Goal: Task Accomplishment & Management: Use online tool/utility

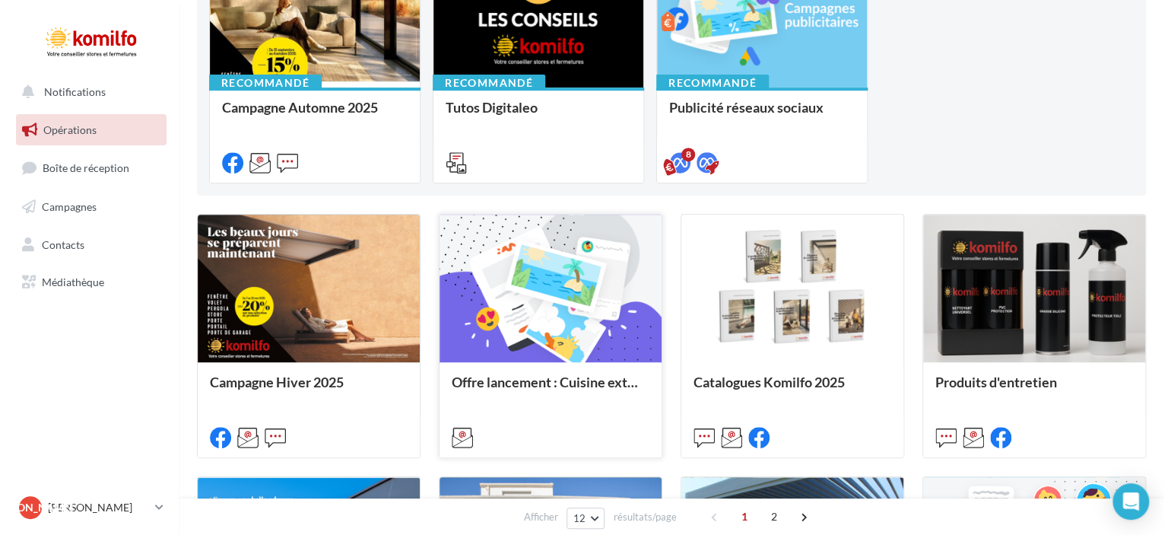
scroll to position [152, 0]
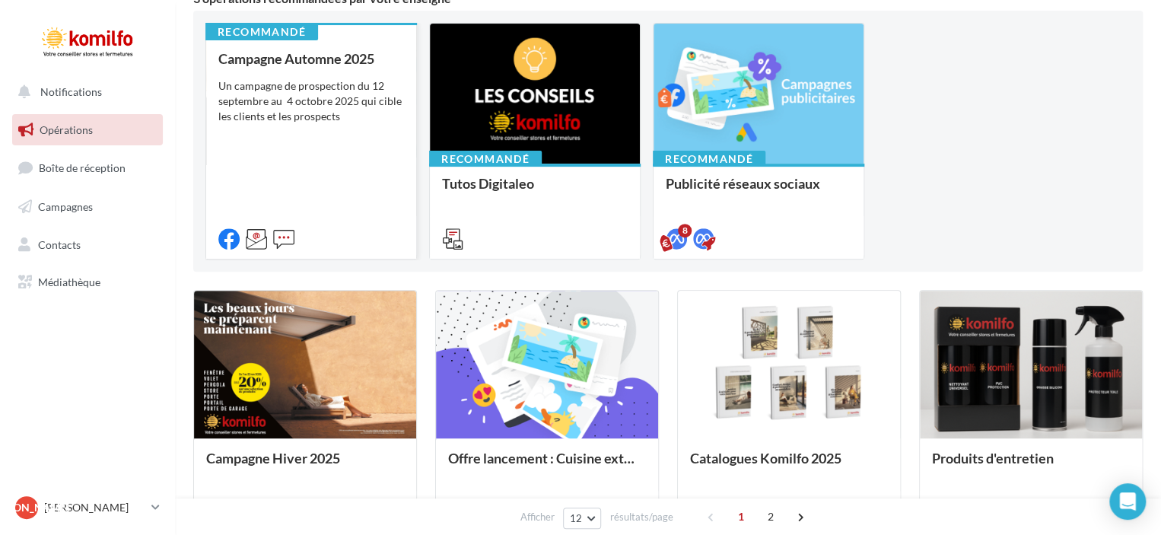
click at [298, 103] on div "Un campagne de prospection du 12 septembre au 4 octobre 2025 qui cible les clie…" at bounding box center [311, 101] width 186 height 46
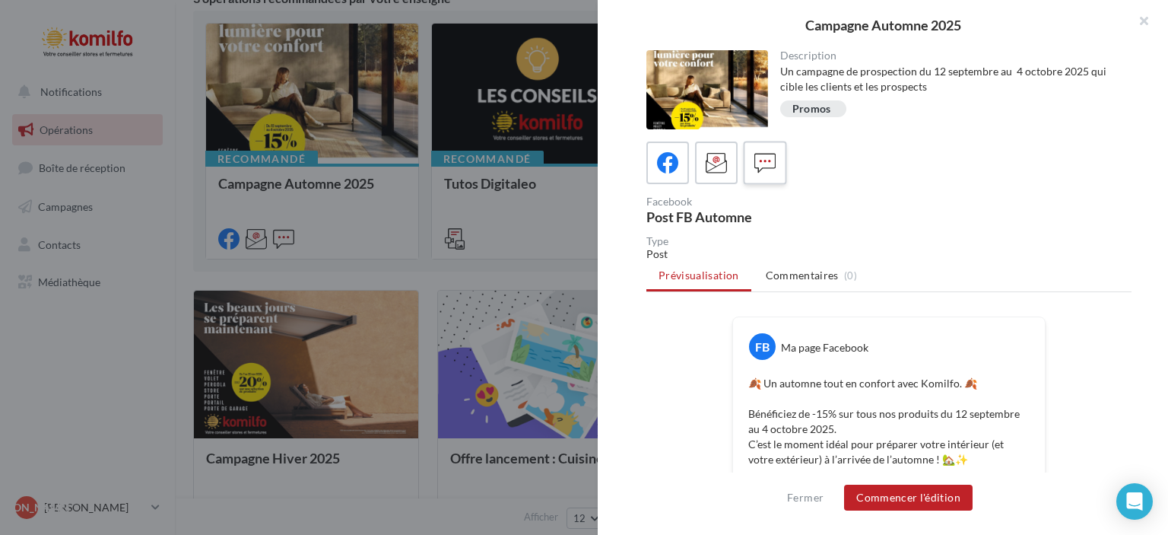
click at [754, 163] on icon at bounding box center [765, 163] width 22 height 22
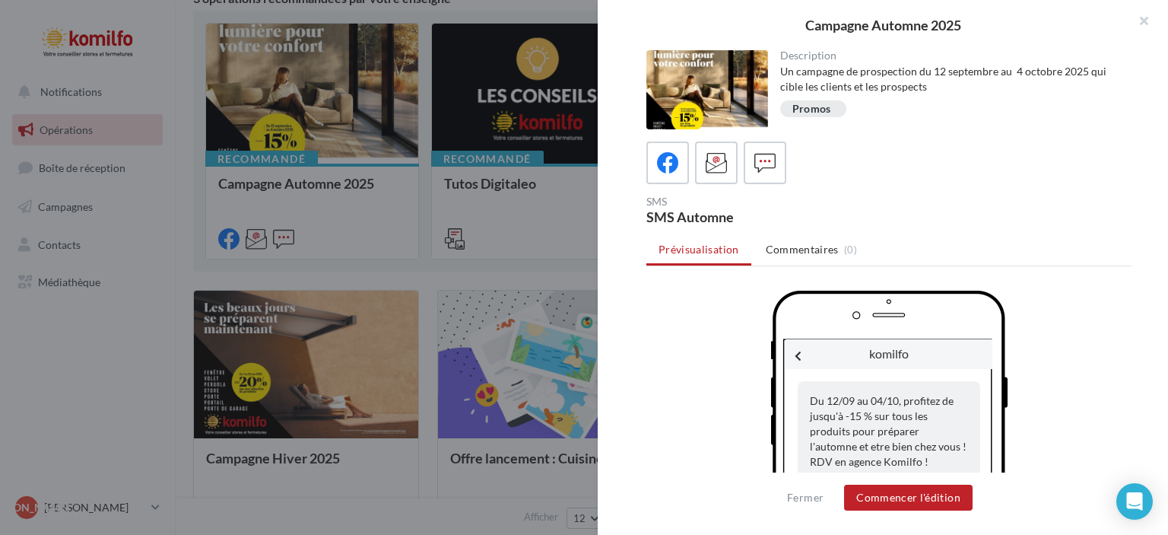
scroll to position [61, 0]
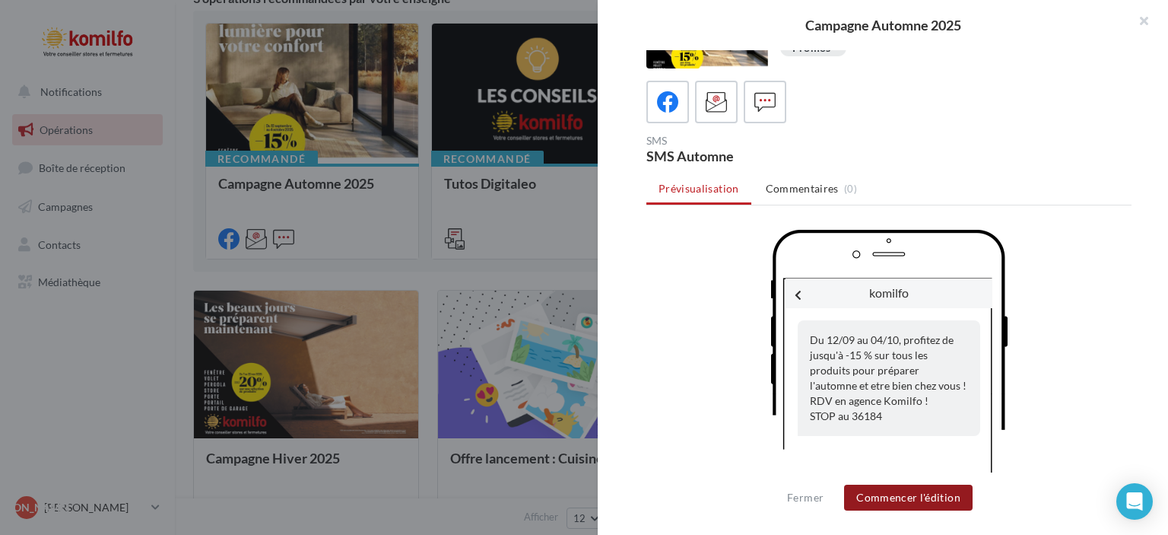
click at [907, 497] on button "Commencer l'édition" at bounding box center [908, 497] width 129 height 26
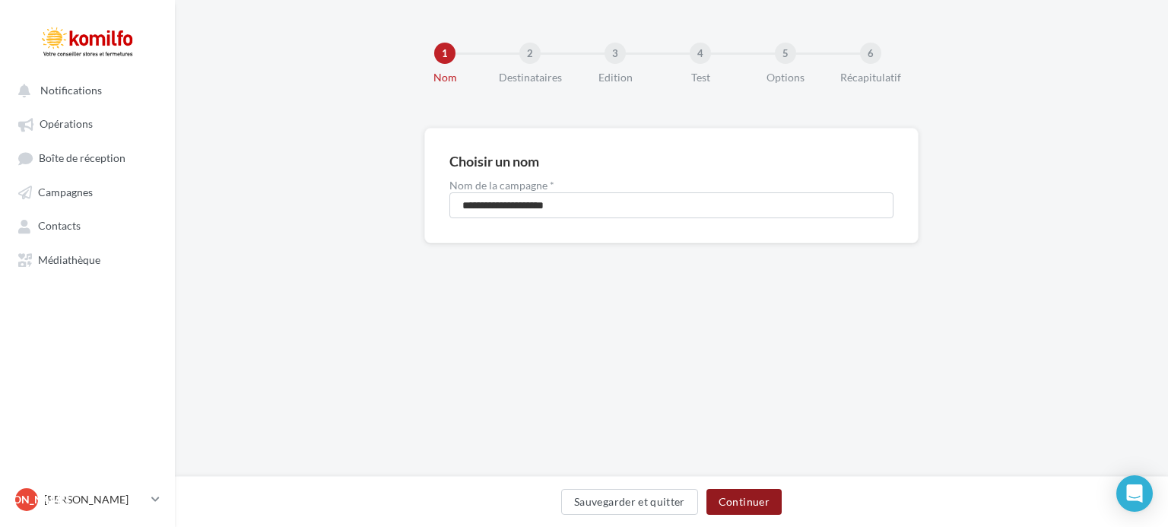
click at [759, 507] on button "Continuer" at bounding box center [744, 502] width 75 height 26
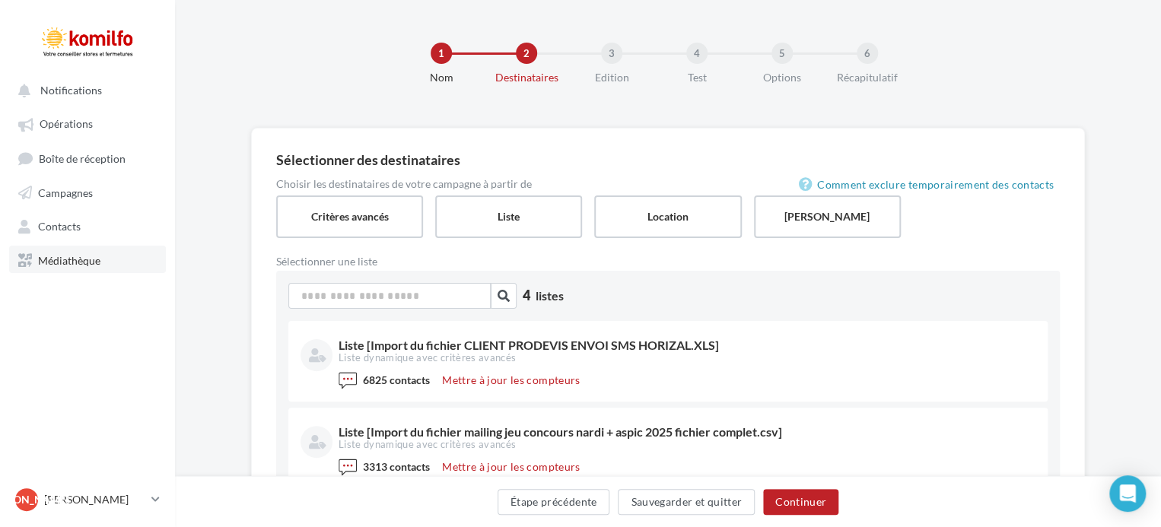
click at [59, 270] on link "Médiathèque" at bounding box center [87, 259] width 157 height 27
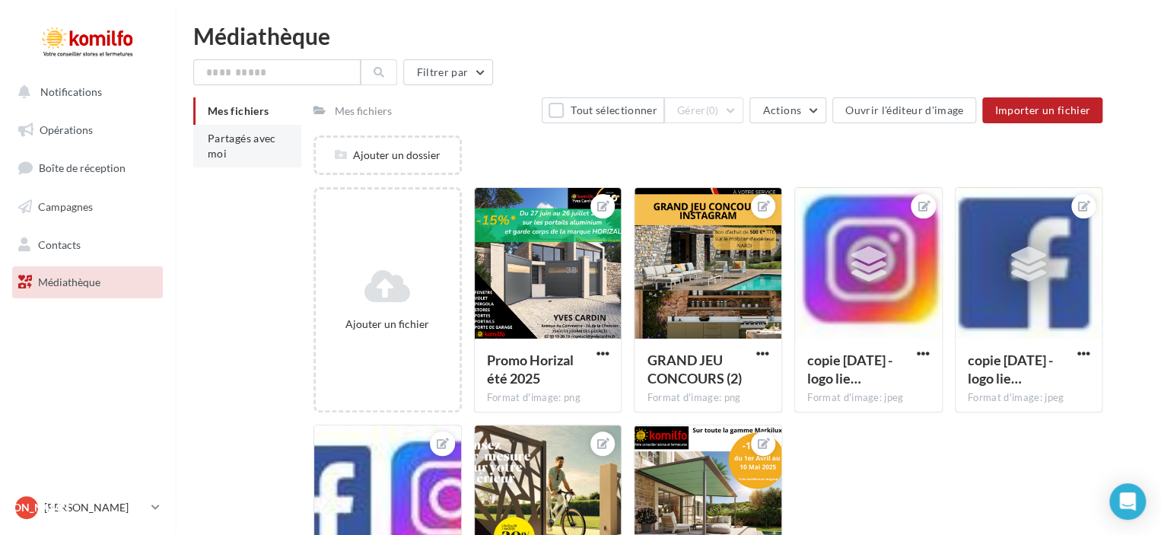
click at [243, 136] on span "Partagés avec moi" at bounding box center [242, 146] width 68 height 28
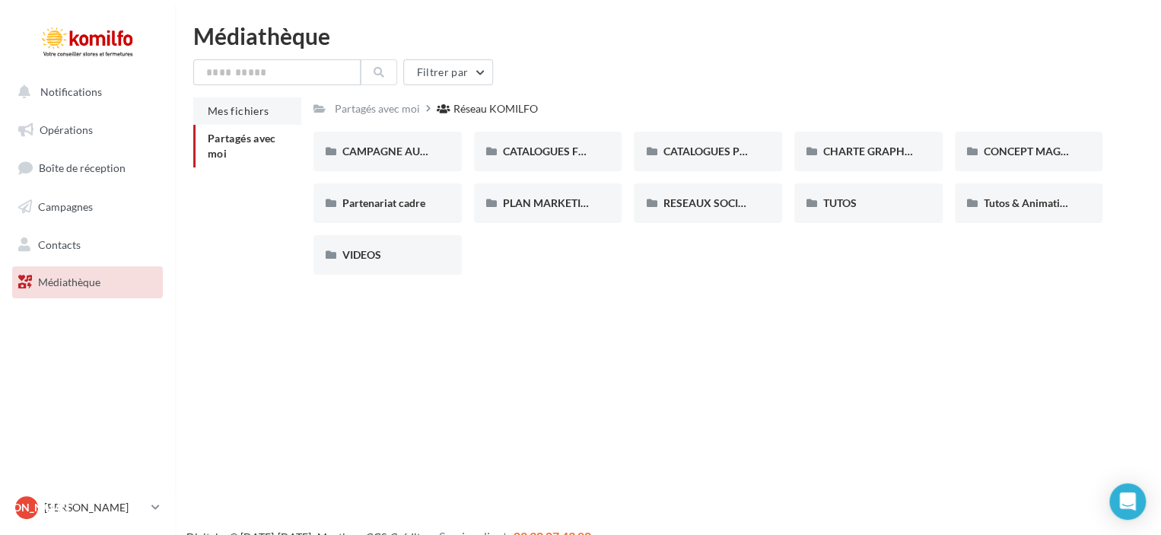
click at [247, 112] on span "Mes fichiers" at bounding box center [238, 110] width 61 height 13
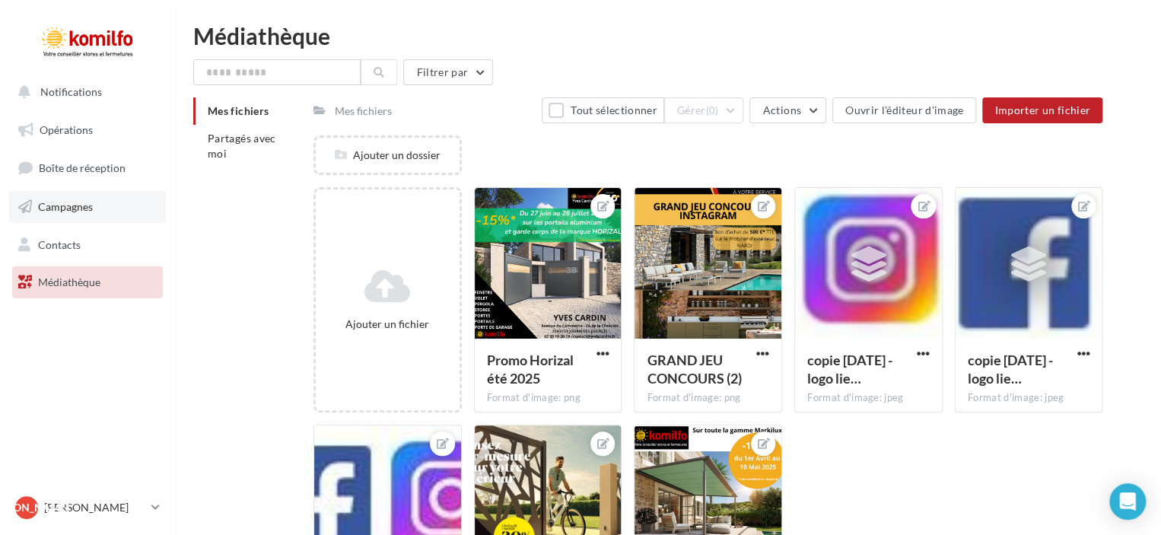
click at [70, 208] on span "Campagnes" at bounding box center [65, 206] width 55 height 13
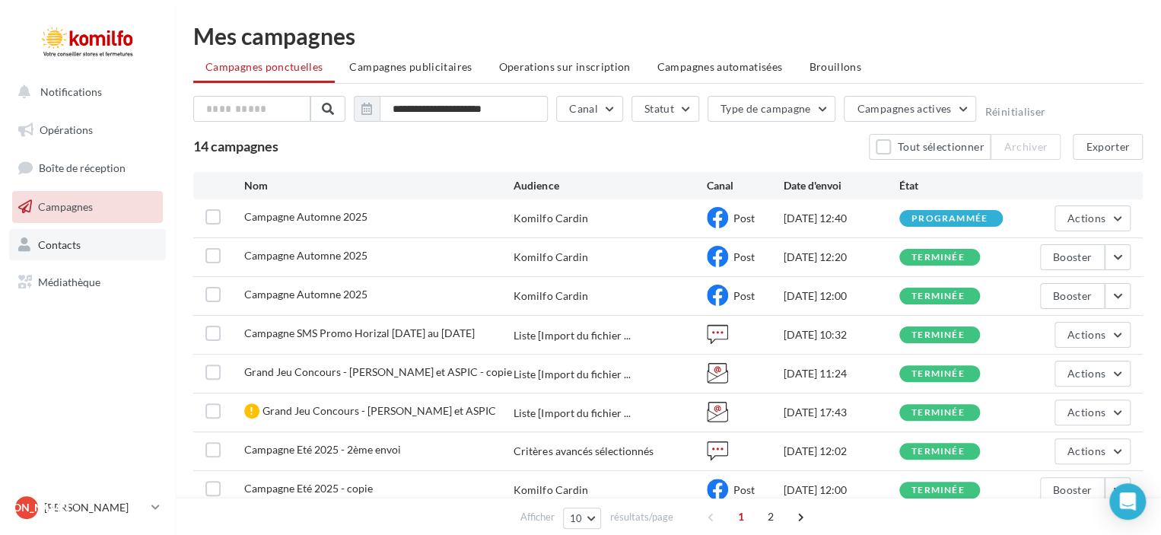
click at [64, 240] on span "Contacts" at bounding box center [59, 243] width 43 height 13
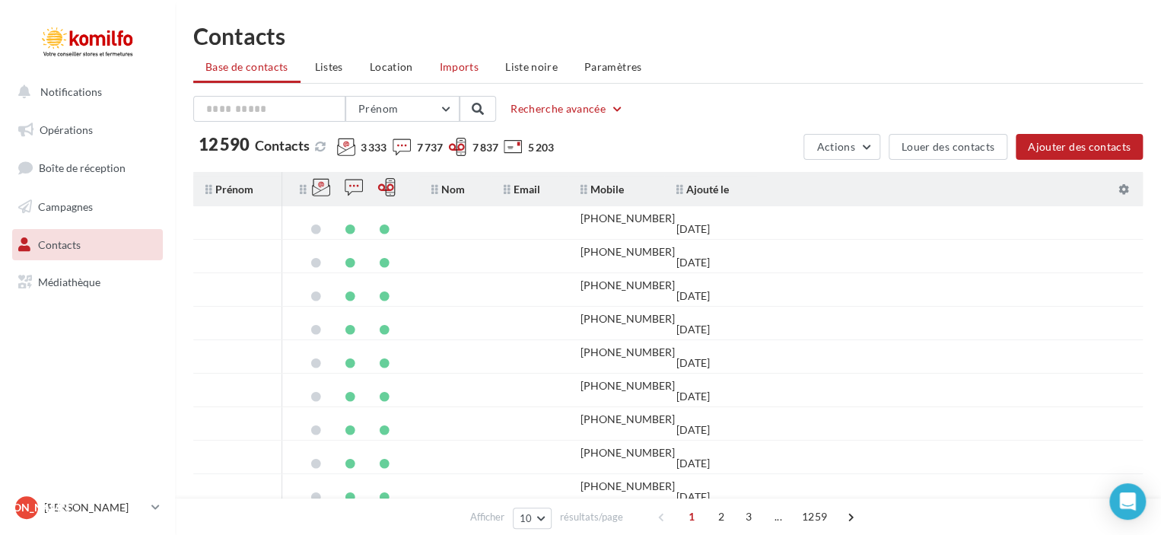
click at [478, 75] on li "Imports" at bounding box center [458, 66] width 63 height 27
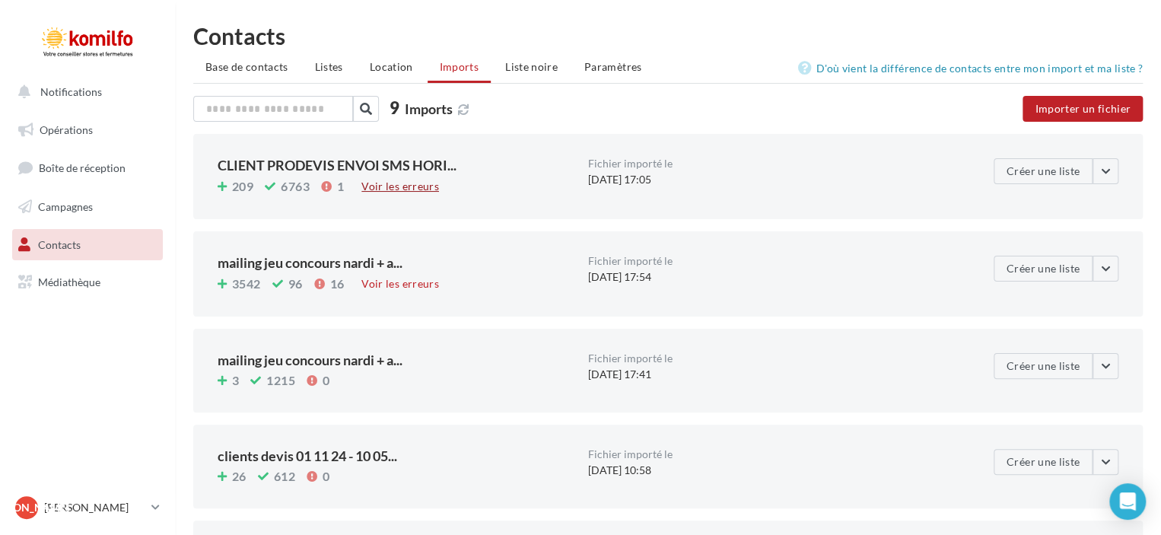
click at [399, 191] on div "Voir les erreurs" at bounding box center [400, 186] width 90 height 17
